Goal: Task Accomplishment & Management: Manage account settings

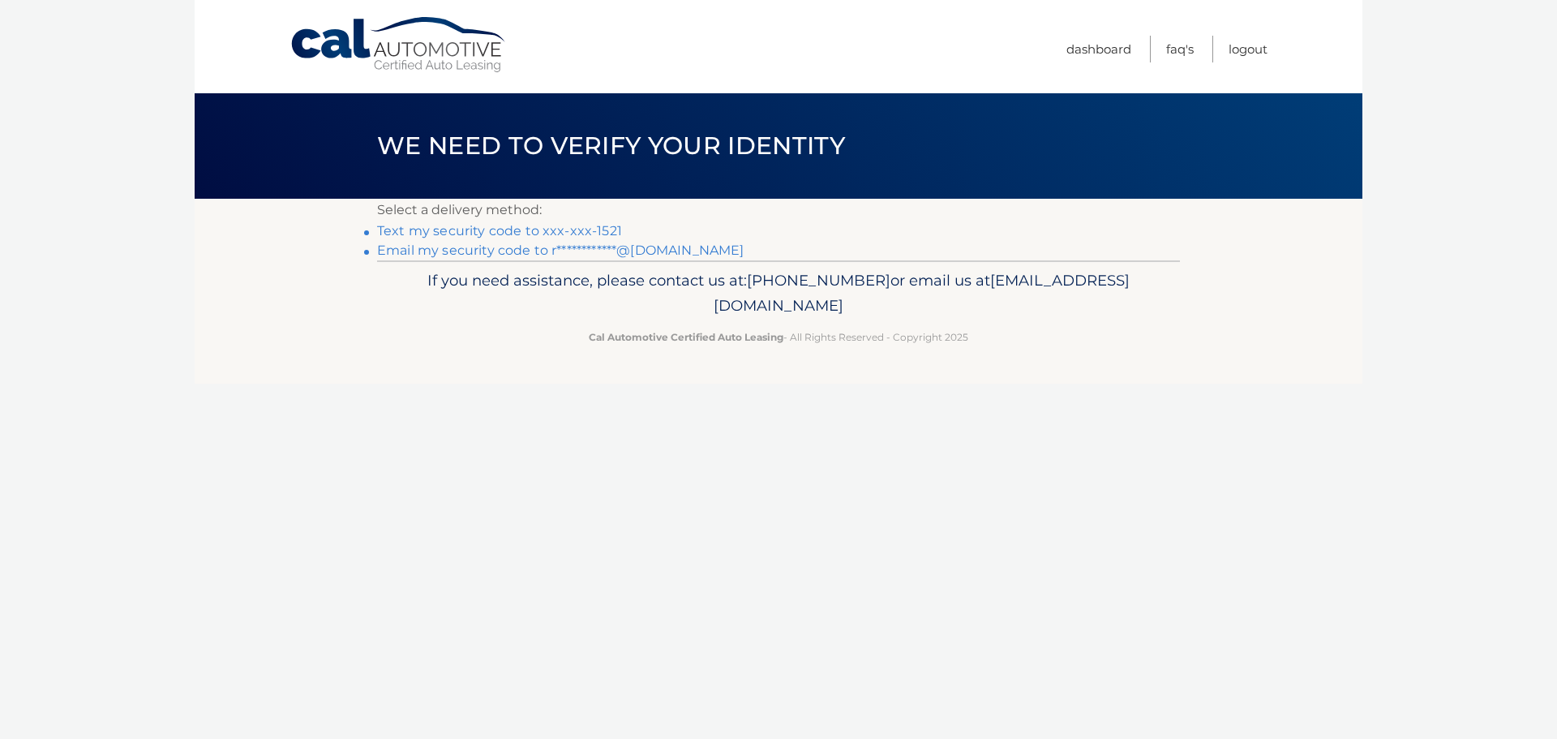
click at [487, 251] on link "**********" at bounding box center [560, 250] width 367 height 15
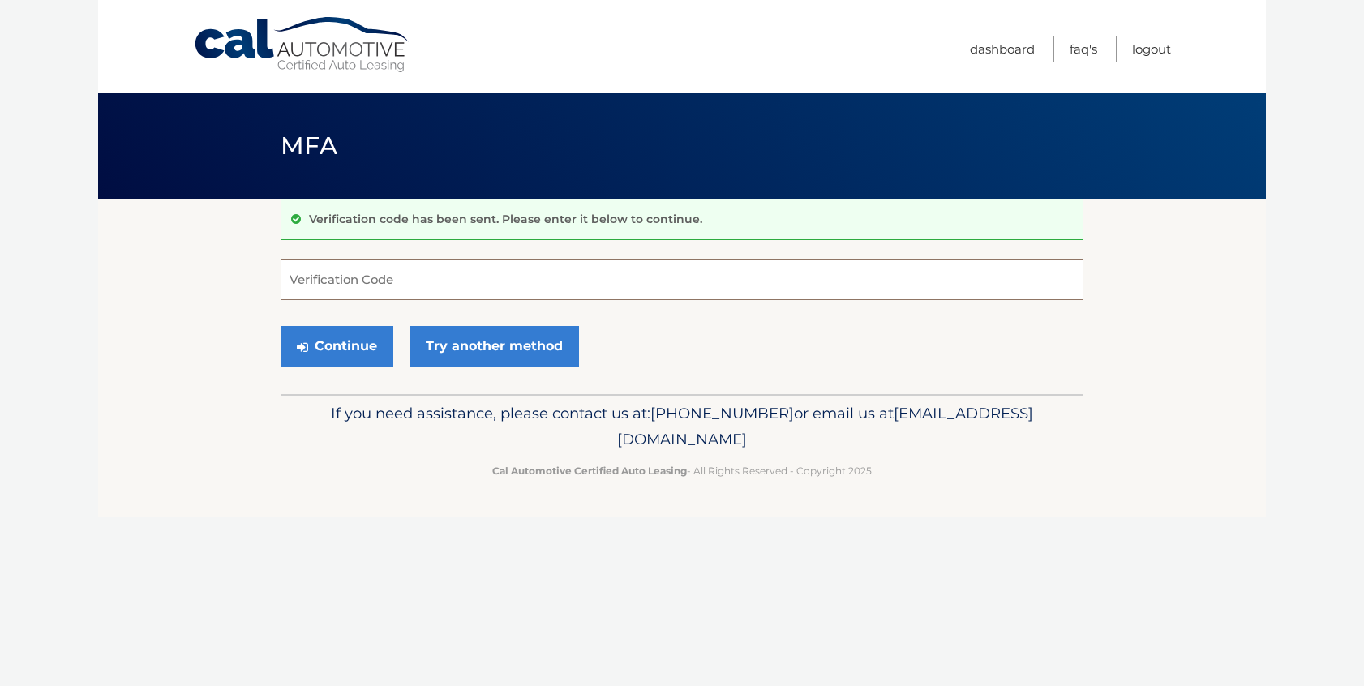
click at [436, 279] on input "Verification Code" at bounding box center [682, 280] width 803 height 41
paste input "312497"
click at [352, 346] on button "Continue" at bounding box center [337, 346] width 113 height 41
click at [442, 276] on input "312497" at bounding box center [682, 280] width 803 height 41
click at [350, 337] on button "Continue" at bounding box center [337, 346] width 113 height 41
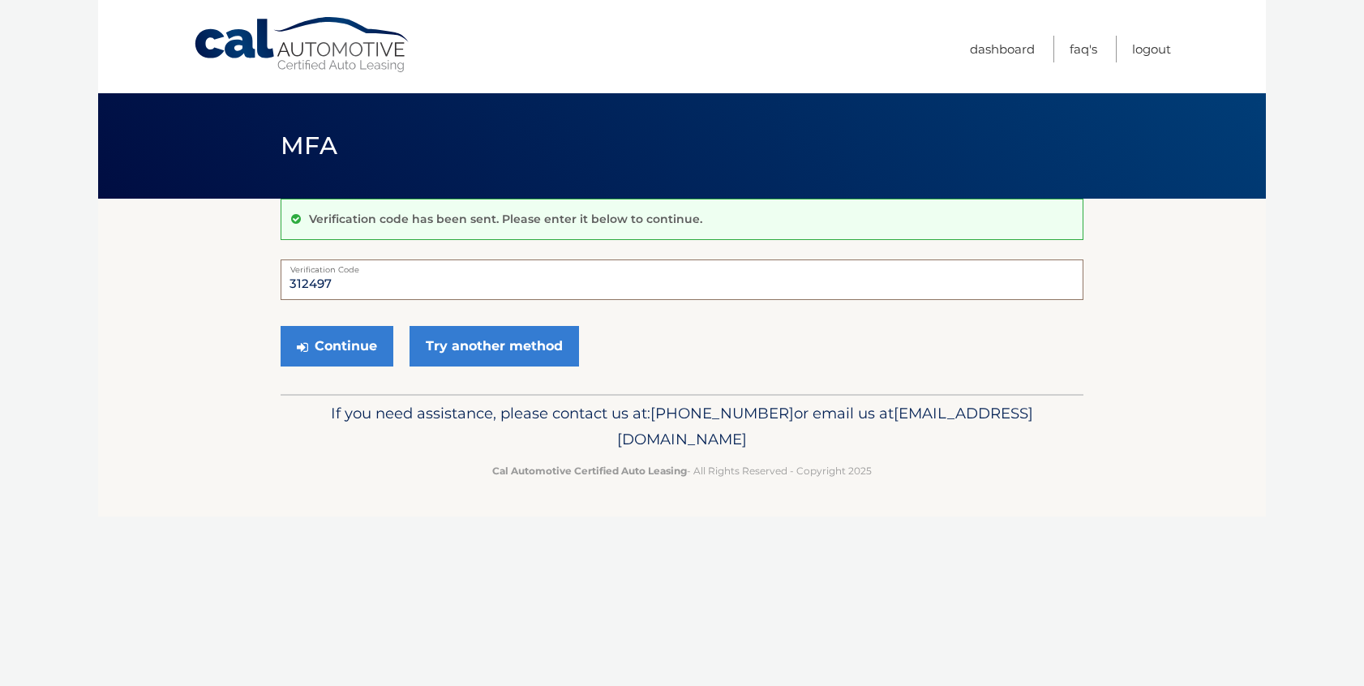
drag, startPoint x: 406, startPoint y: 293, endPoint x: 256, endPoint y: 277, distance: 150.0
click at [256, 277] on section "Verification code has been sent. Please enter it below to continue. 312497 Veri…" at bounding box center [682, 296] width 1168 height 195
type input "312497"
click at [281, 326] on button "Continue" at bounding box center [337, 346] width 113 height 41
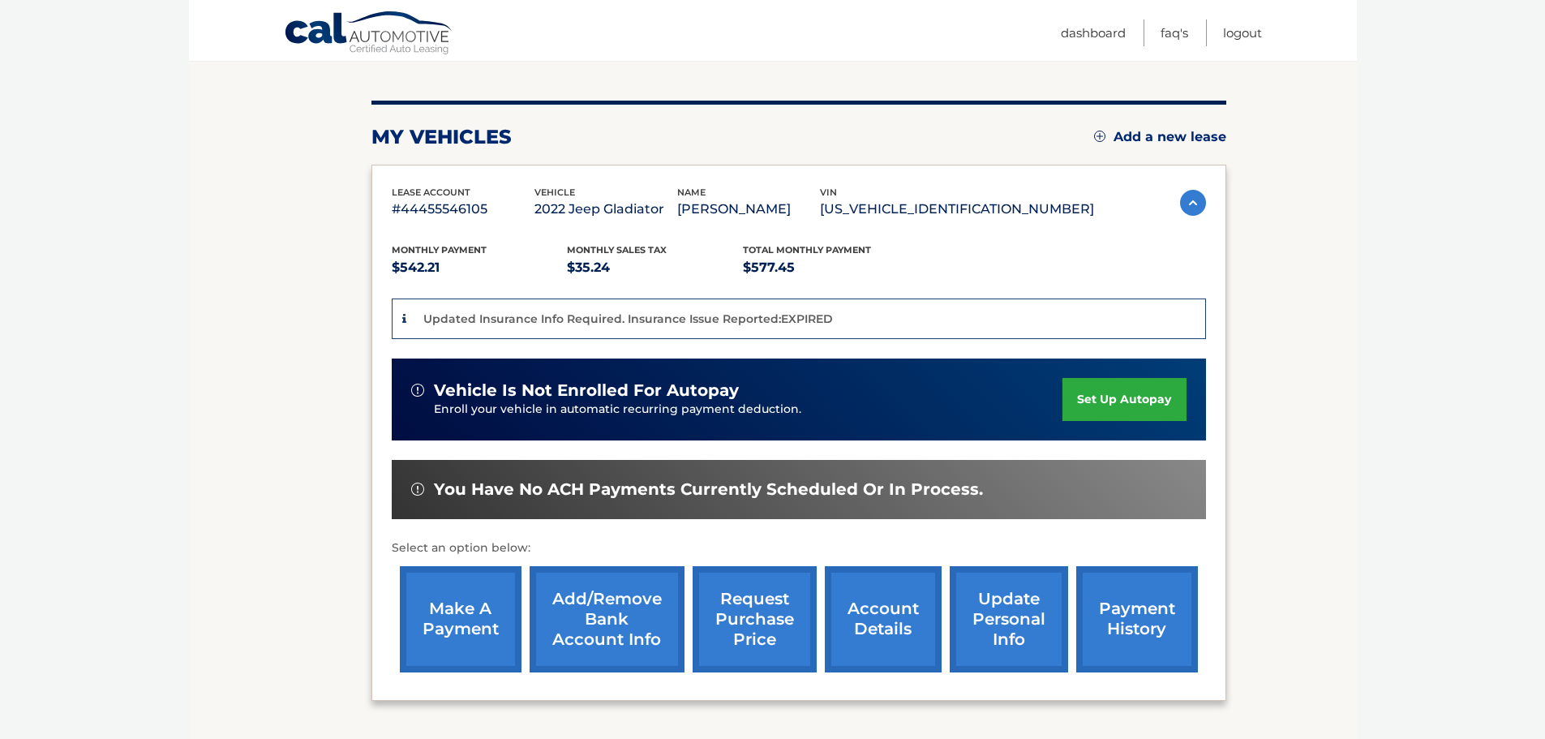
scroll to position [305, 0]
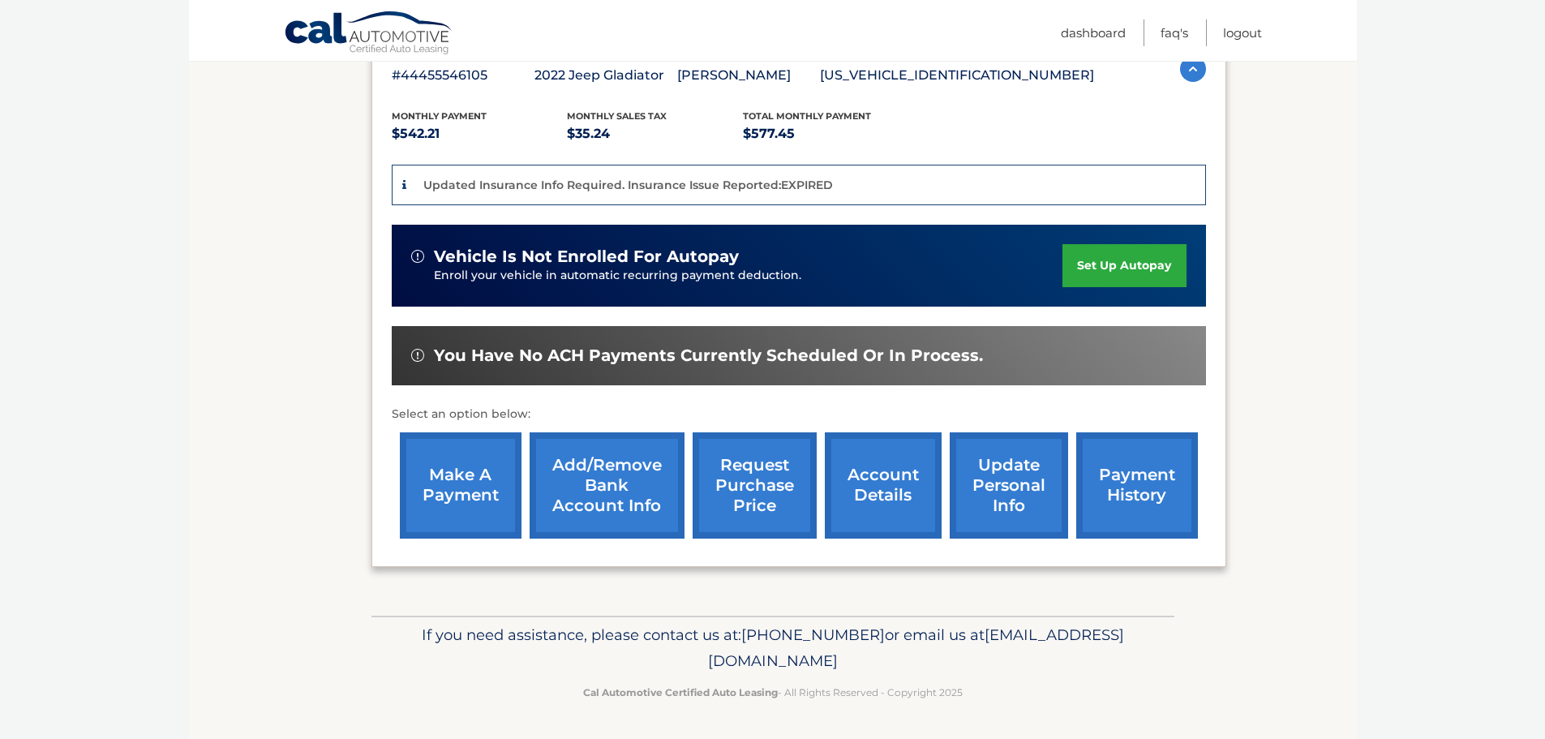
click at [474, 494] on link "make a payment" at bounding box center [461, 485] width 122 height 106
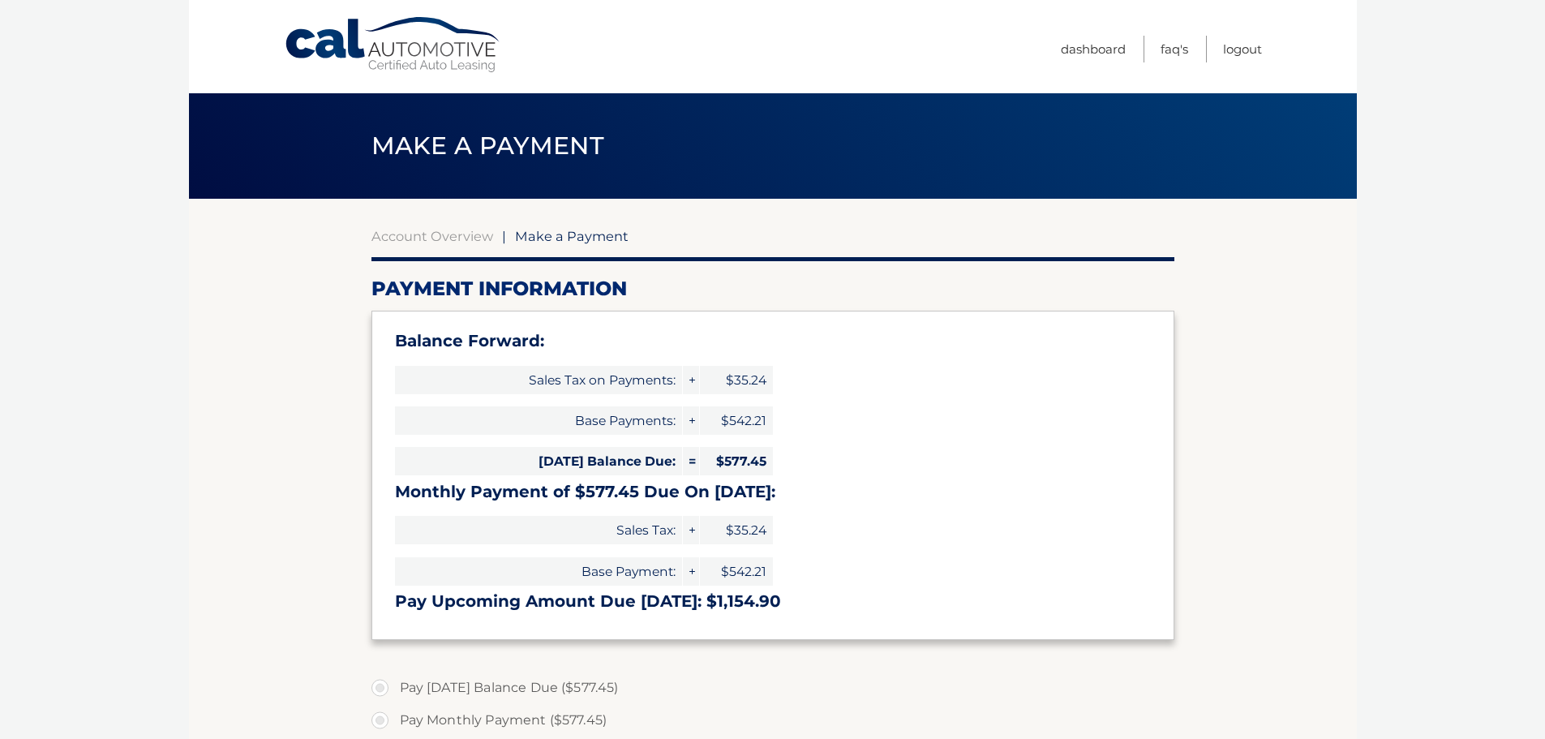
select select "MjQ4NmE3YmQtZmQwYy00OWNkLTk3OTgtYmFiZGYyNmRhOGMx"
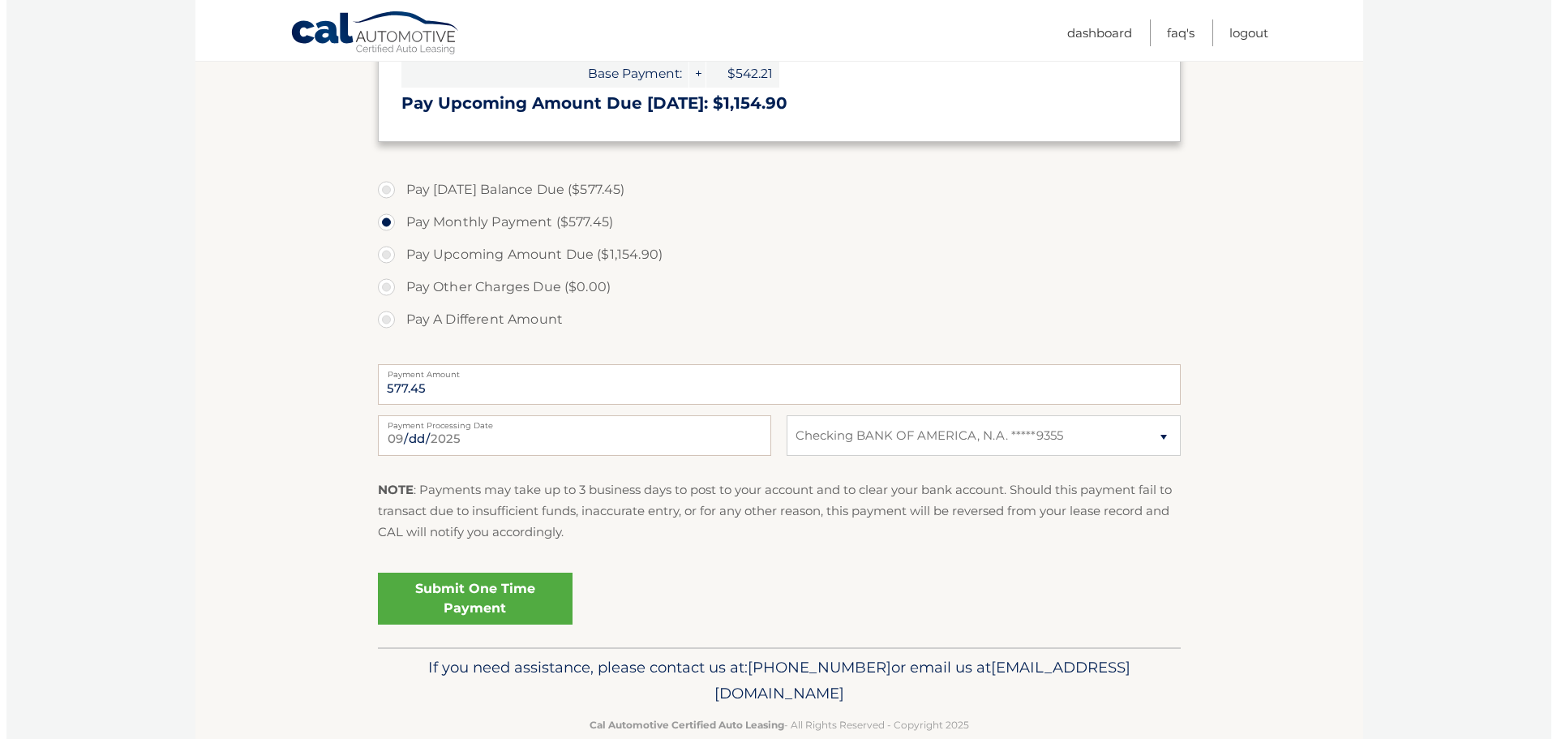
scroll to position [530, 0]
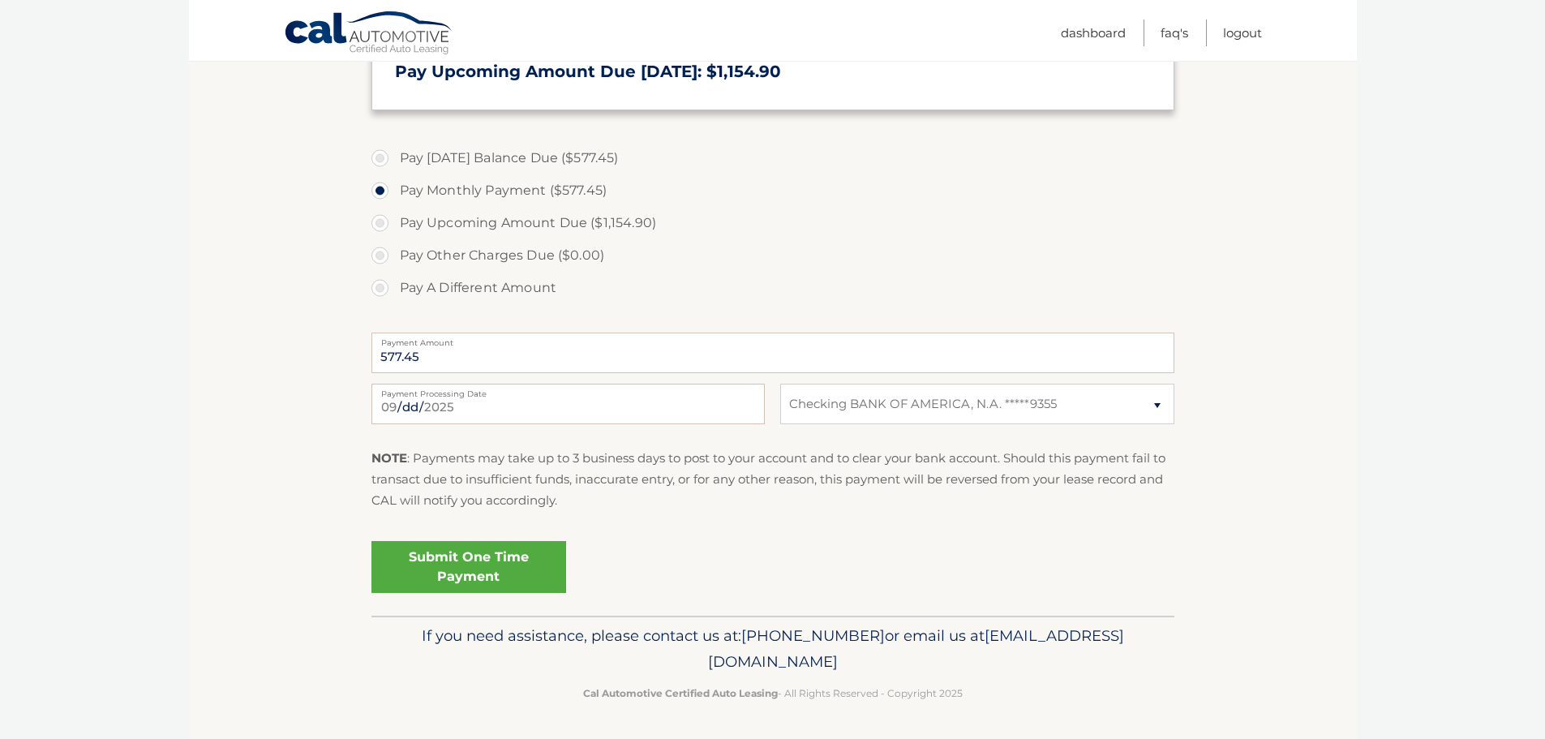
click at [483, 556] on link "Submit One Time Payment" at bounding box center [469, 567] width 195 height 52
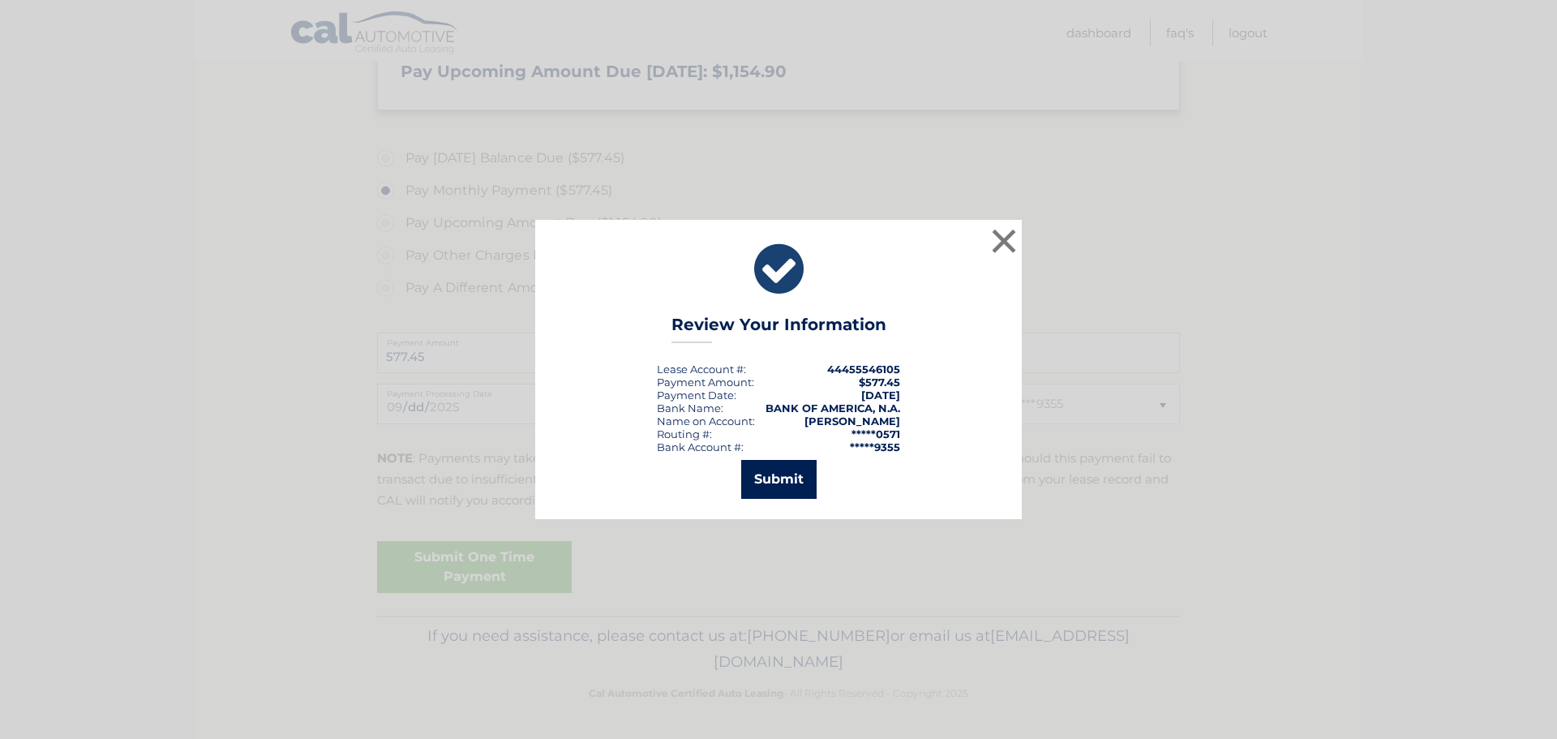
click at [792, 483] on button "Submit" at bounding box center [778, 479] width 75 height 39
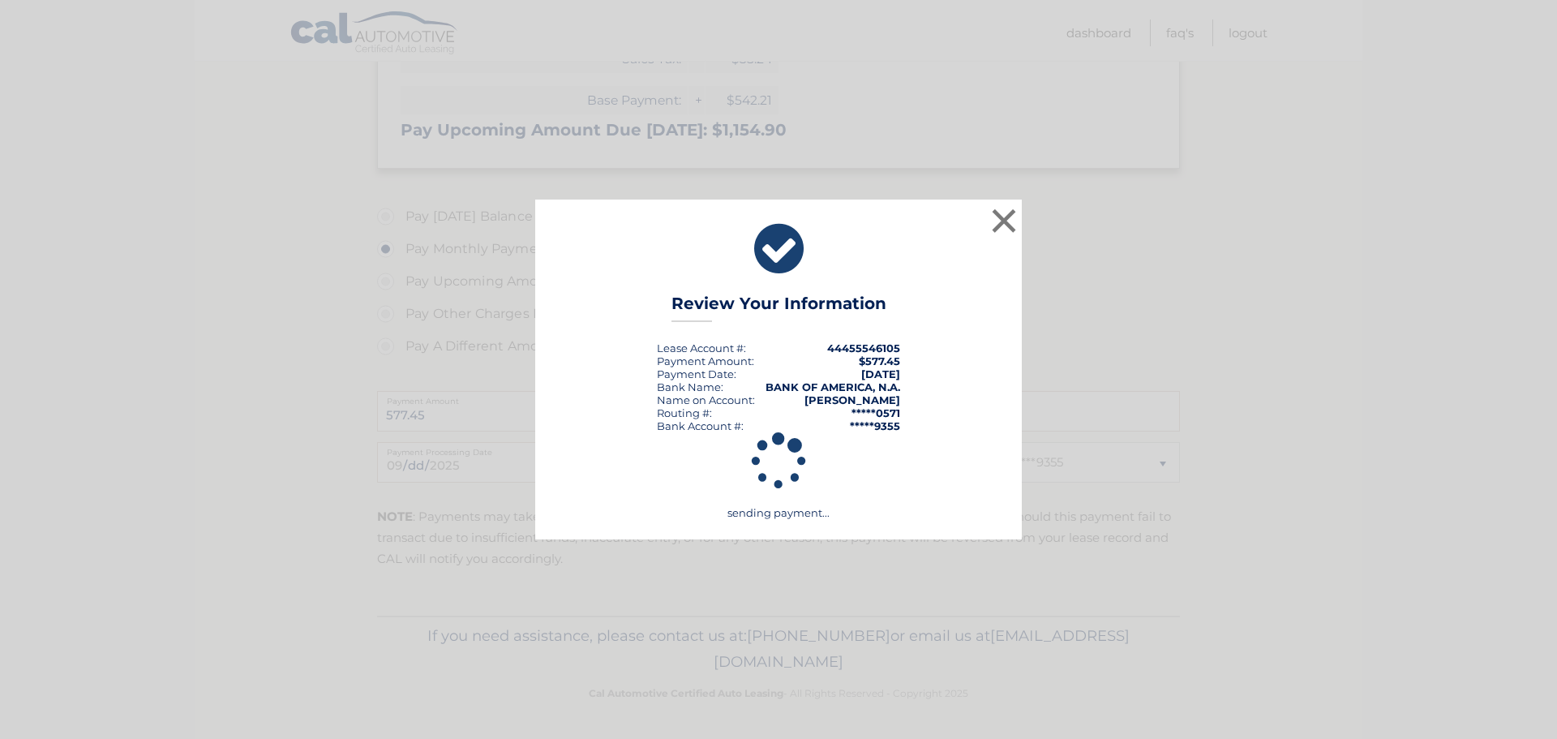
scroll to position [471, 0]
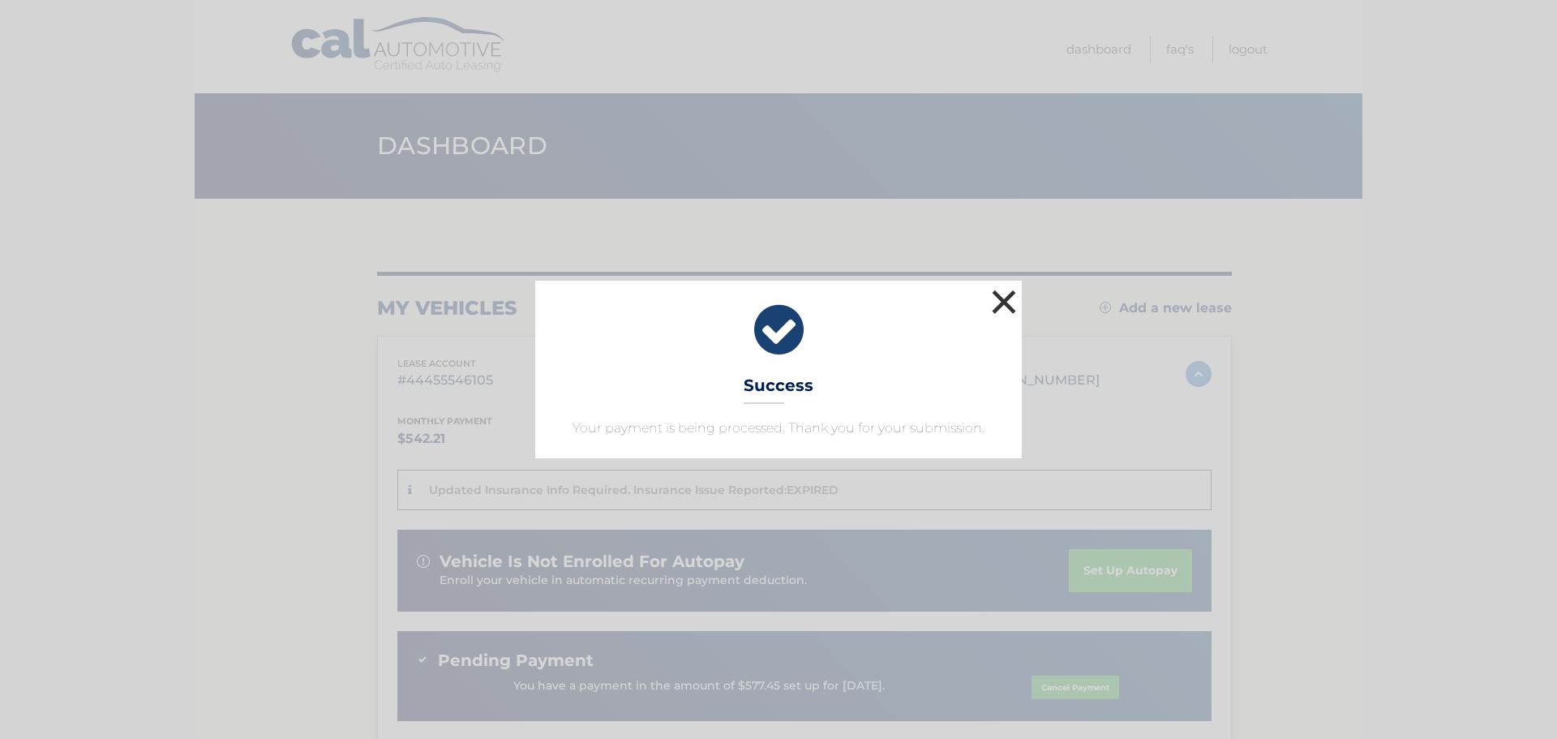
click at [1011, 303] on button "×" at bounding box center [1004, 302] width 32 height 32
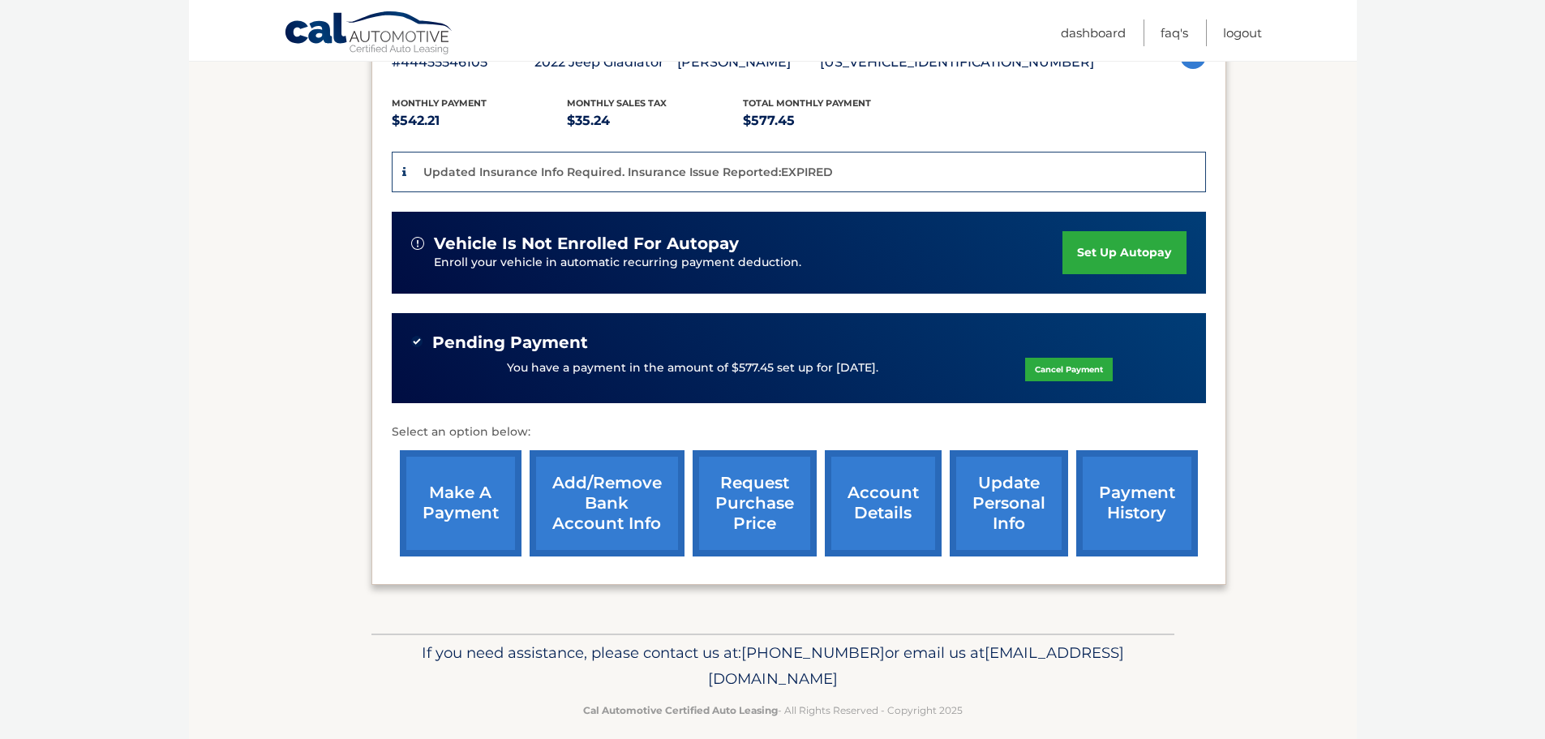
scroll to position [324, 0]
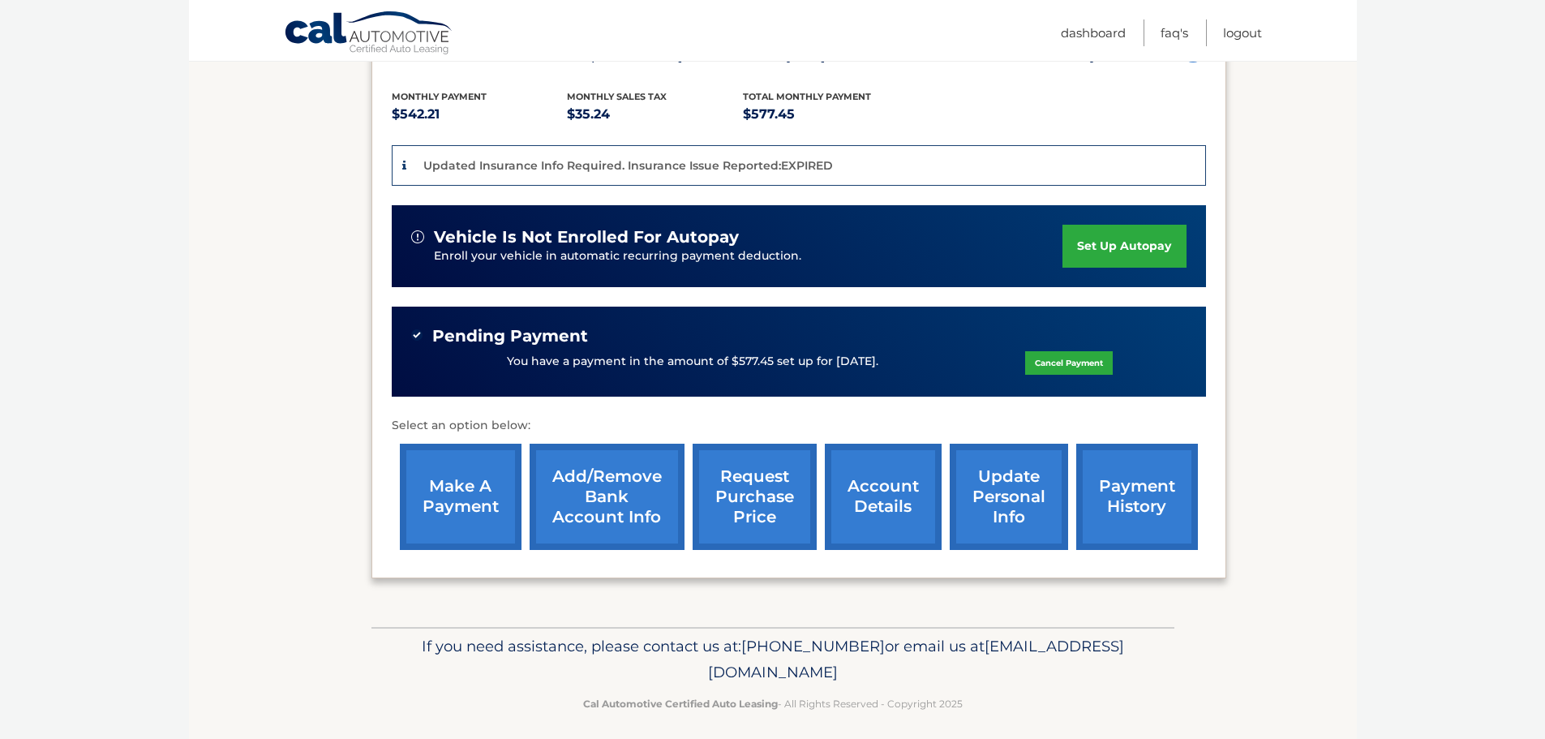
click at [878, 505] on link "account details" at bounding box center [883, 497] width 117 height 106
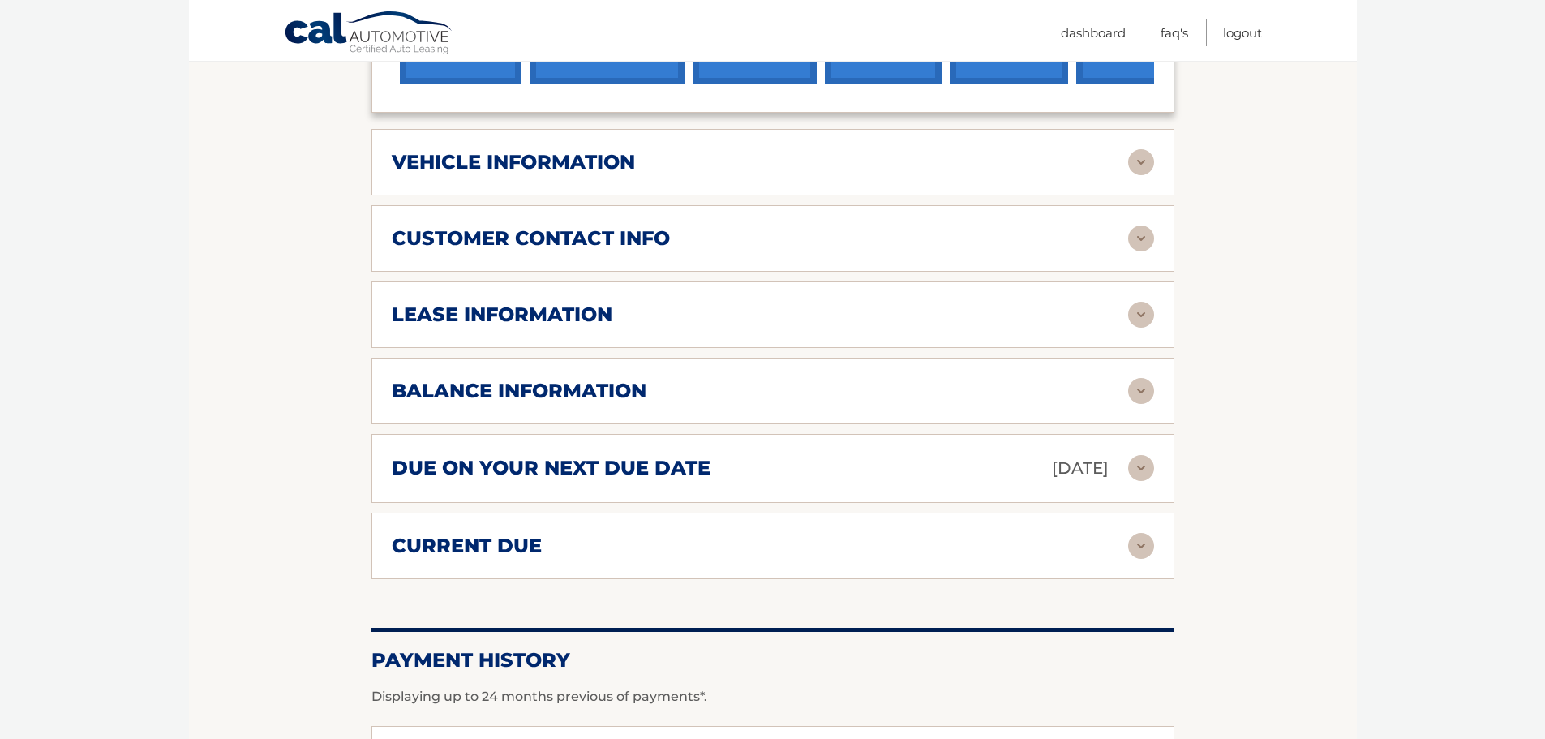
scroll to position [811, 0]
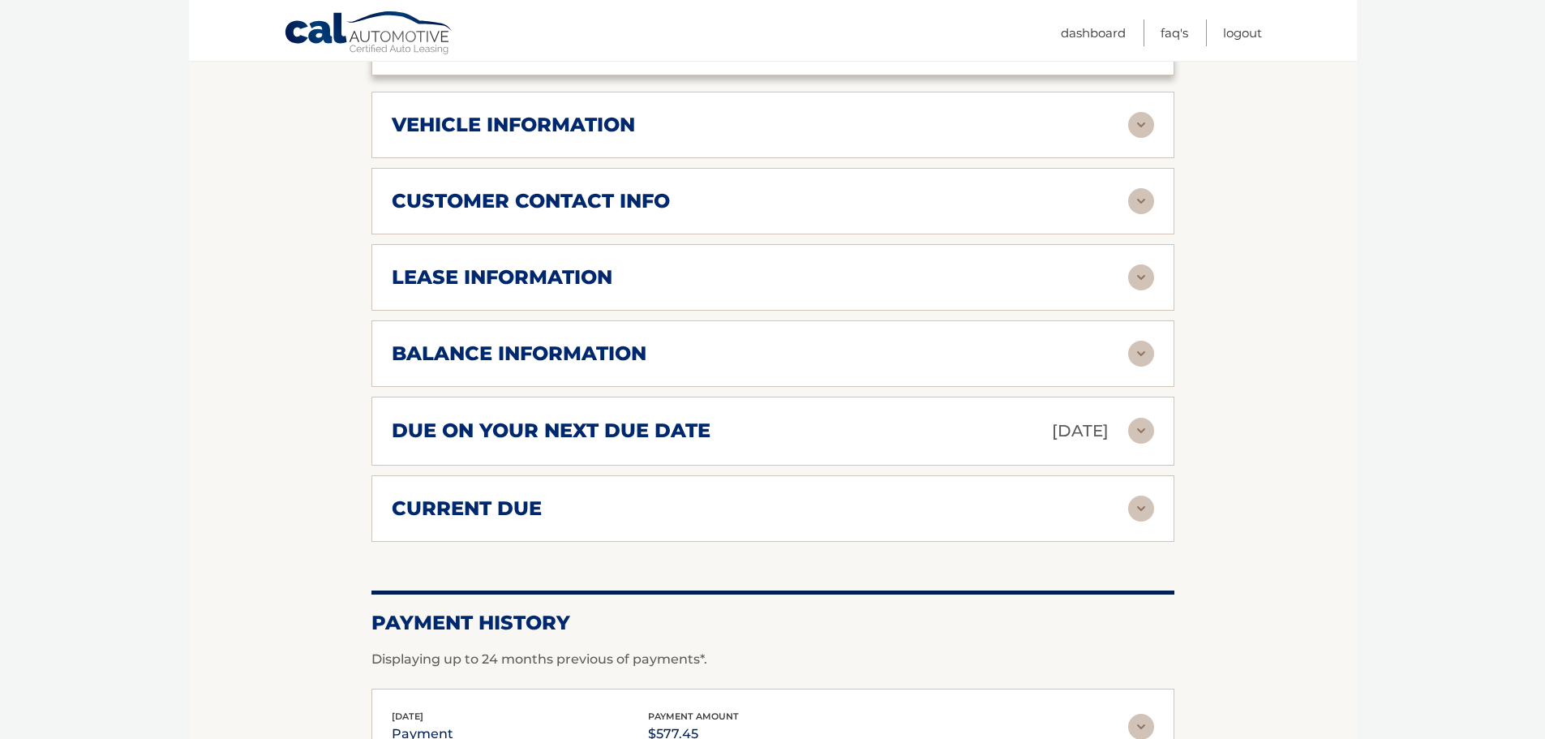
click at [1135, 341] on img at bounding box center [1141, 354] width 26 height 26
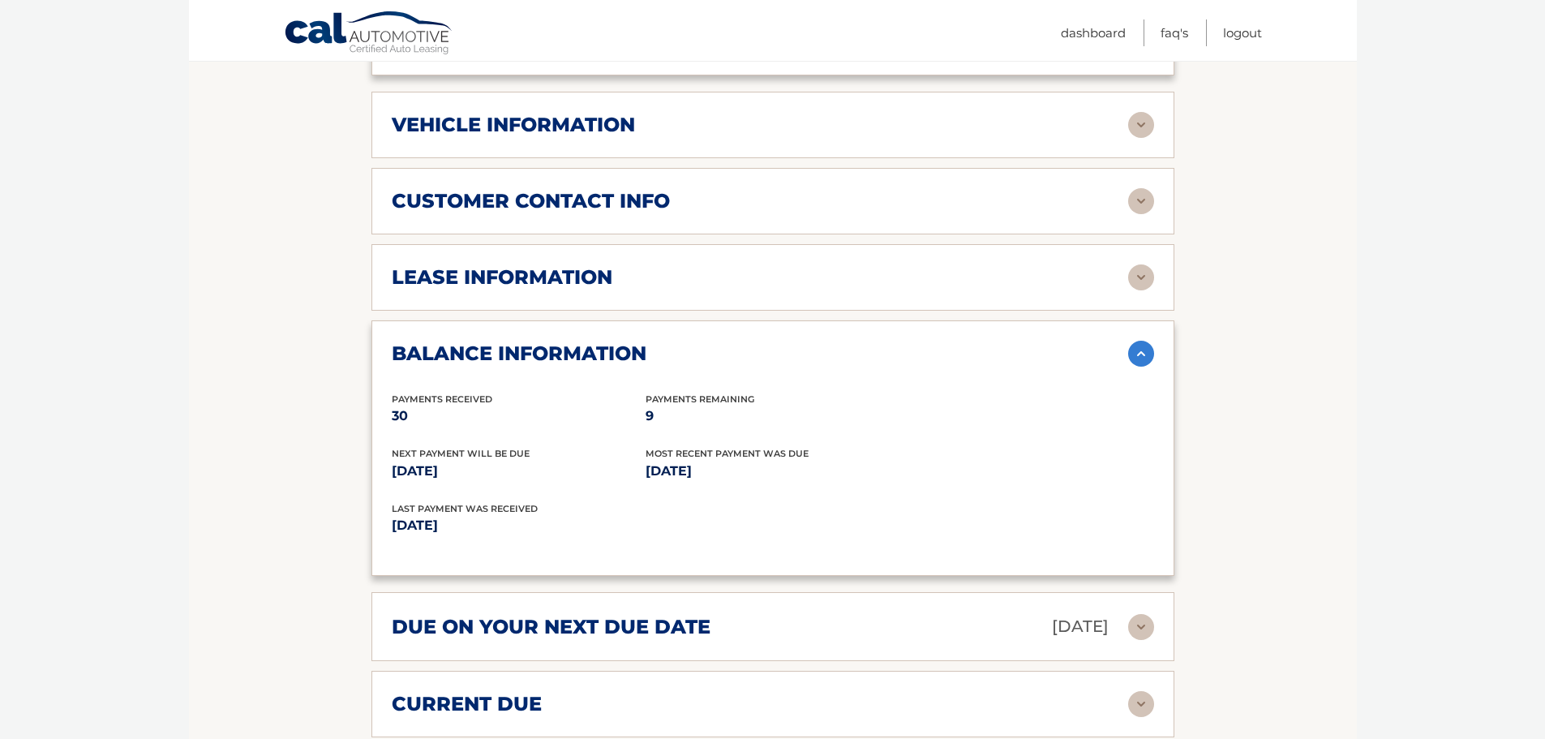
click at [1138, 341] on img at bounding box center [1141, 354] width 26 height 26
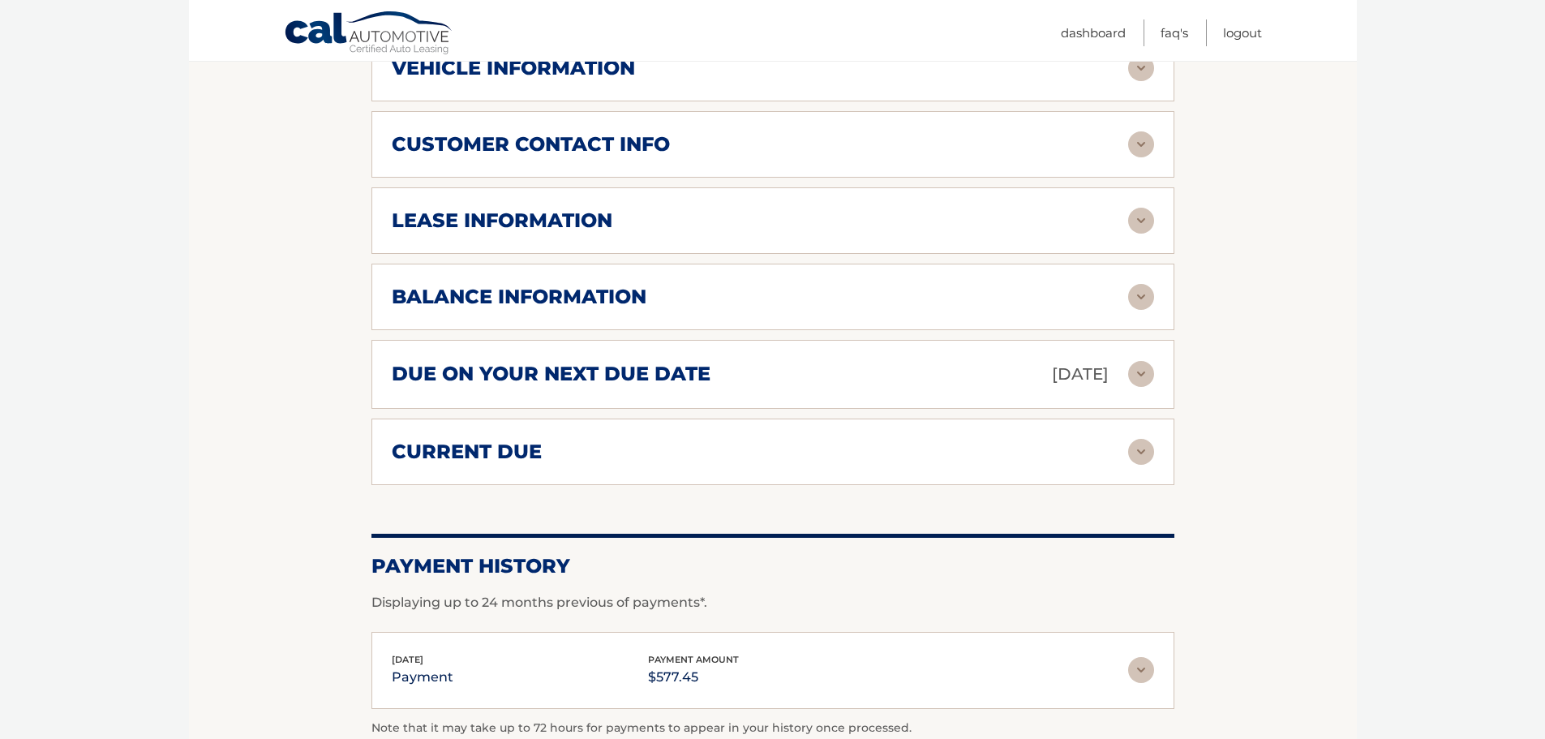
scroll to position [730, 0]
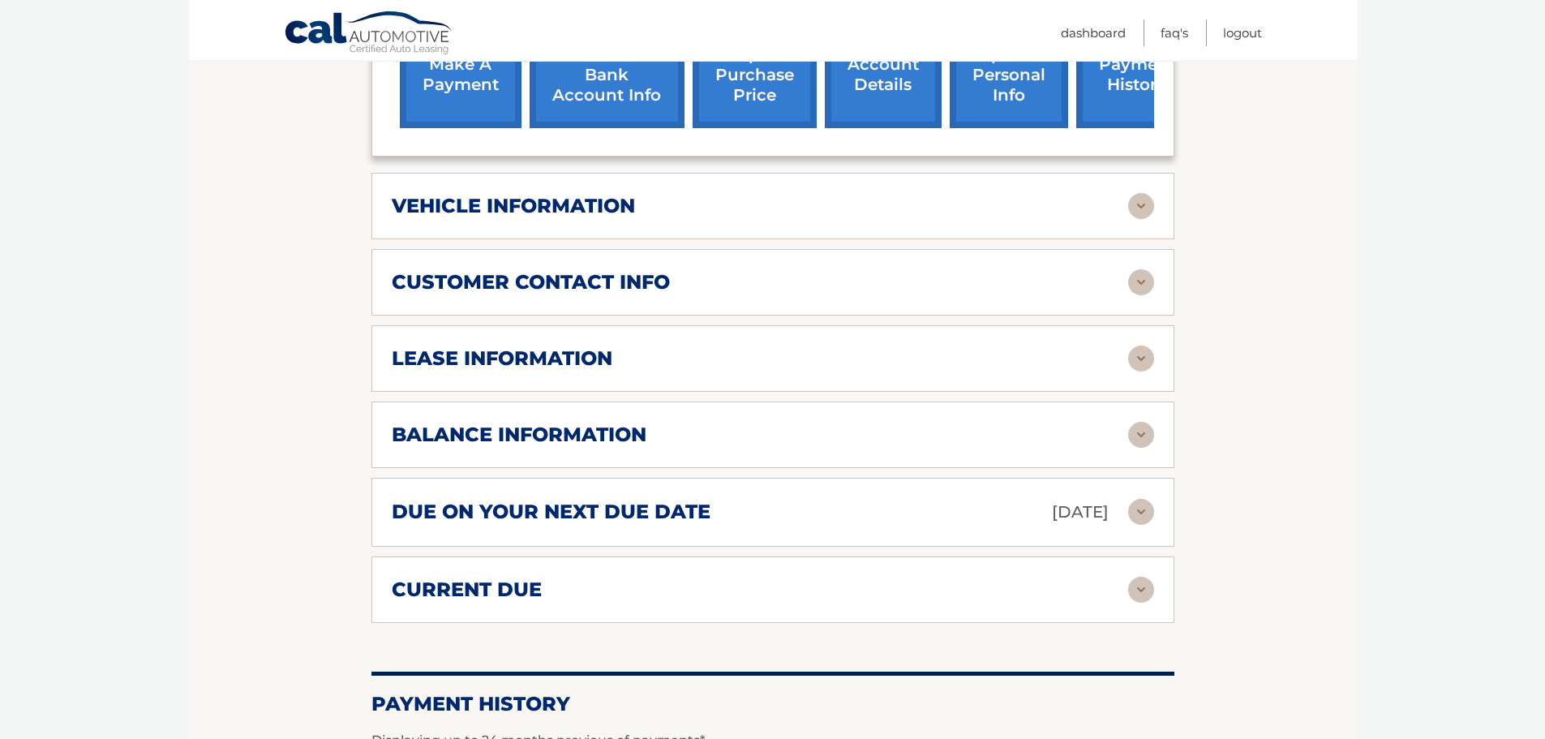
click at [1147, 193] on img at bounding box center [1141, 206] width 26 height 26
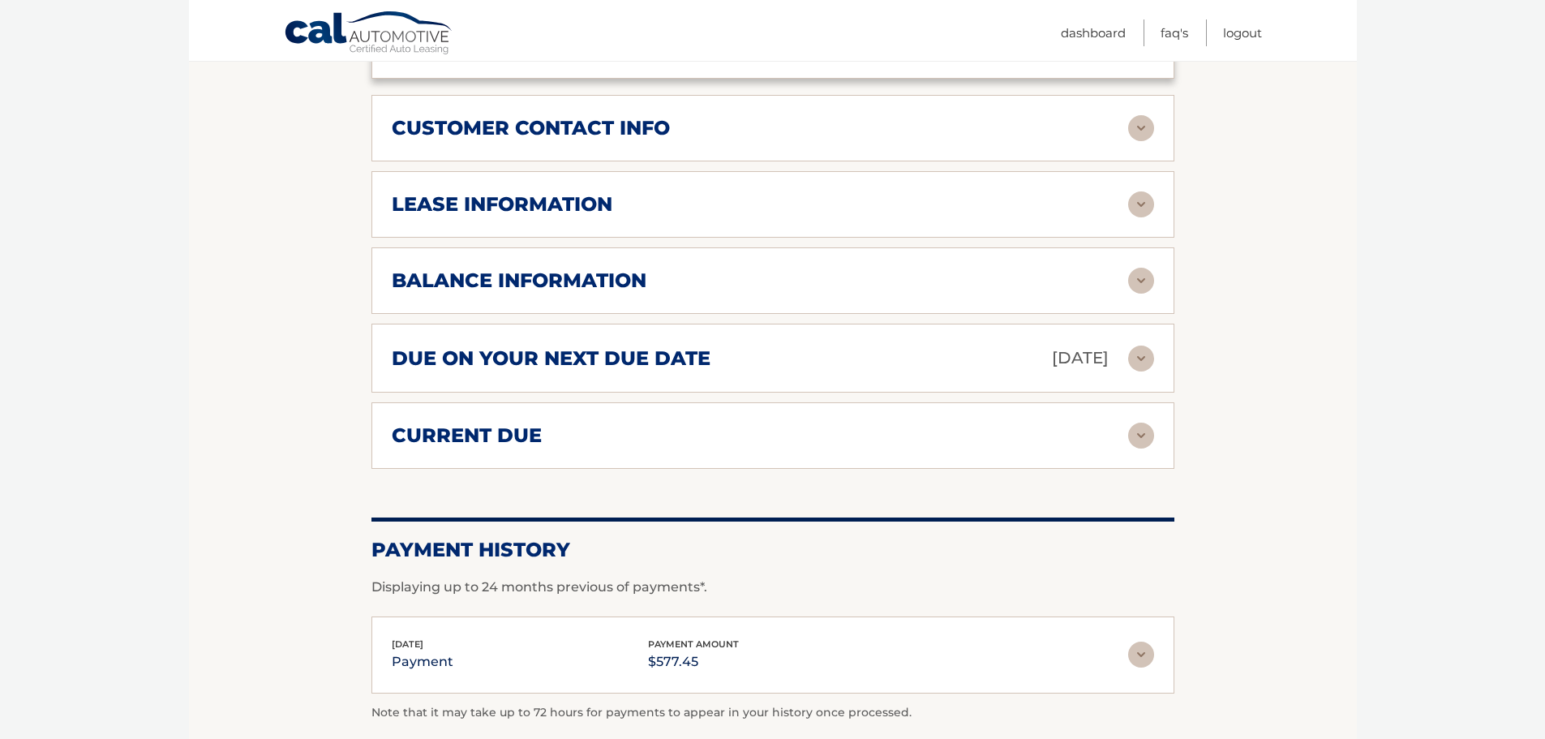
scroll to position [1298, 0]
click at [1137, 191] on img at bounding box center [1141, 204] width 26 height 26
